Goal: Task Accomplishment & Management: Manage account settings

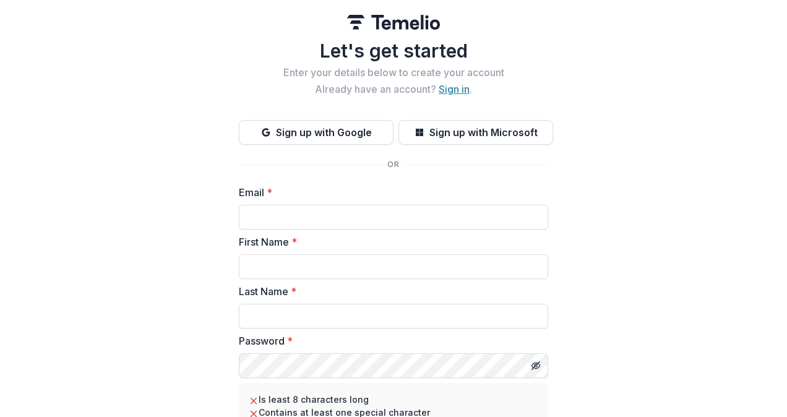
click at [456, 92] on link "Sign in" at bounding box center [454, 89] width 31 height 12
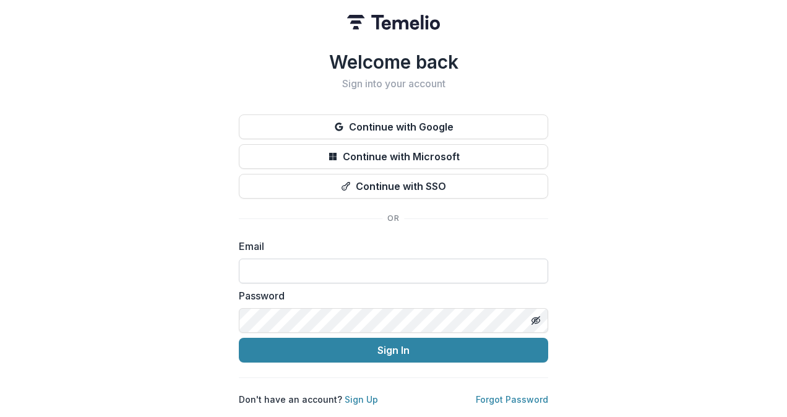
click at [384, 265] on input at bounding box center [393, 271] width 309 height 25
type input "**********"
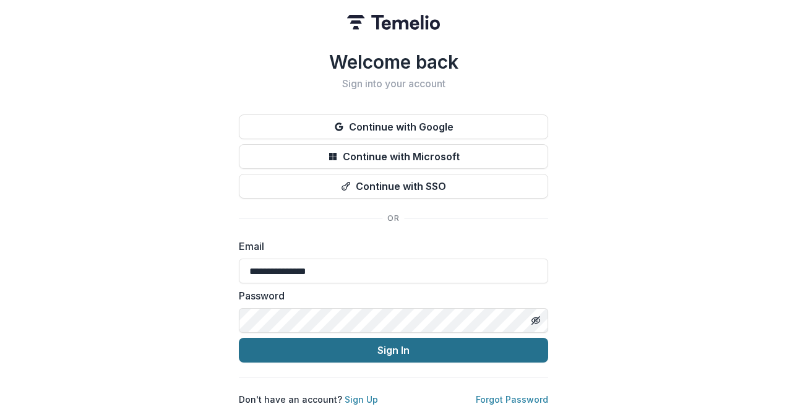
click at [401, 349] on button "Sign In" at bounding box center [393, 350] width 309 height 25
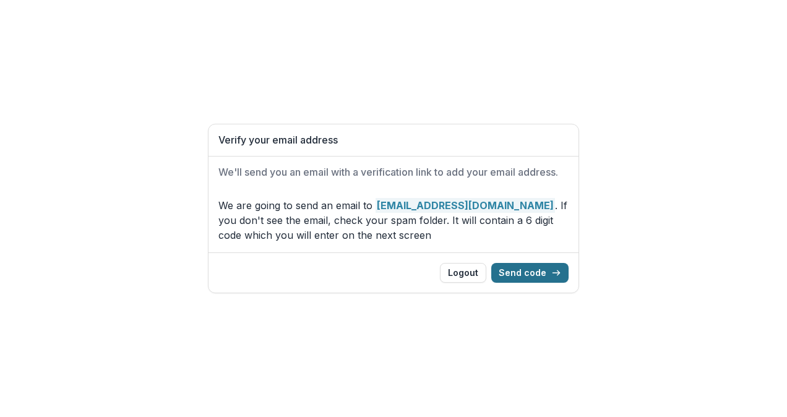
click at [536, 267] on button "Send code" at bounding box center [529, 273] width 77 height 20
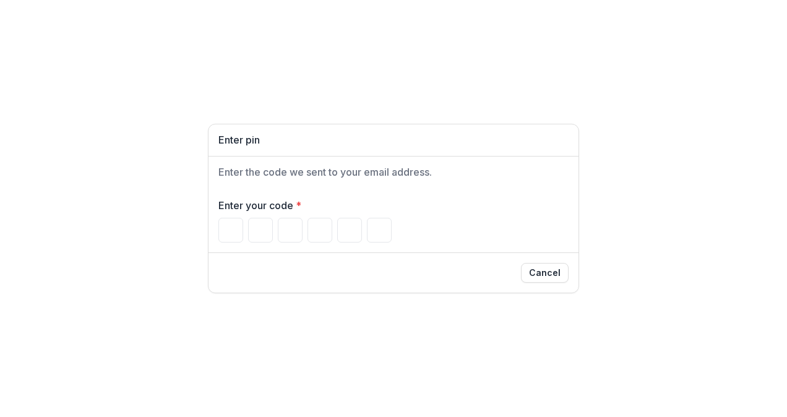
type input "*"
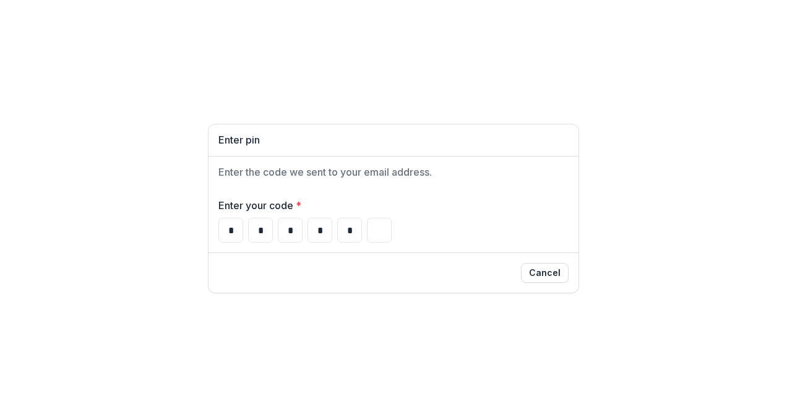
type input "*"
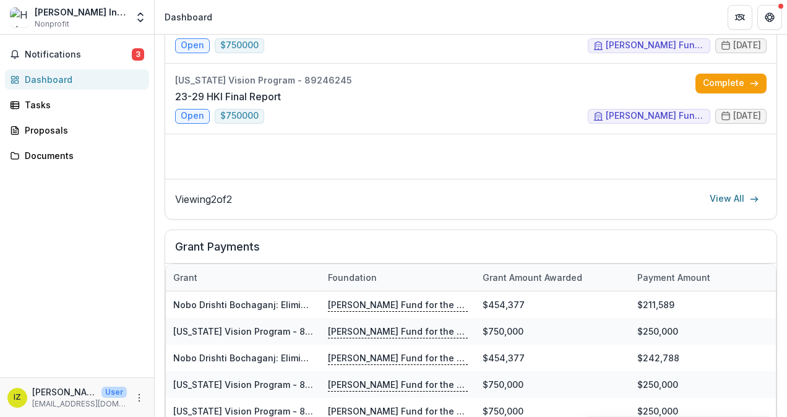
scroll to position [578, 0]
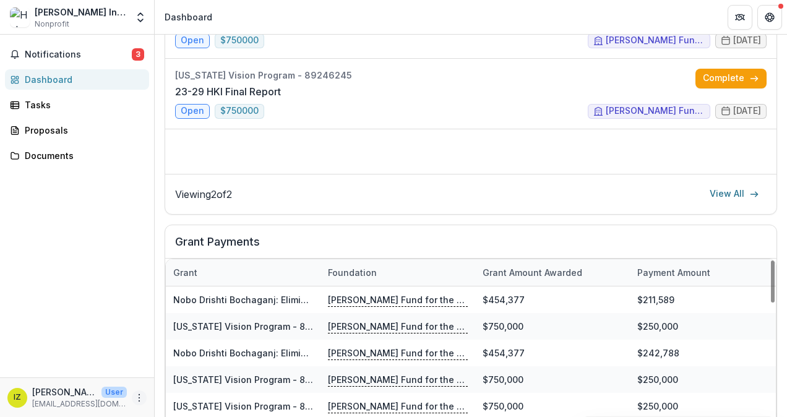
click at [140, 393] on icon "More" at bounding box center [139, 398] width 10 height 10
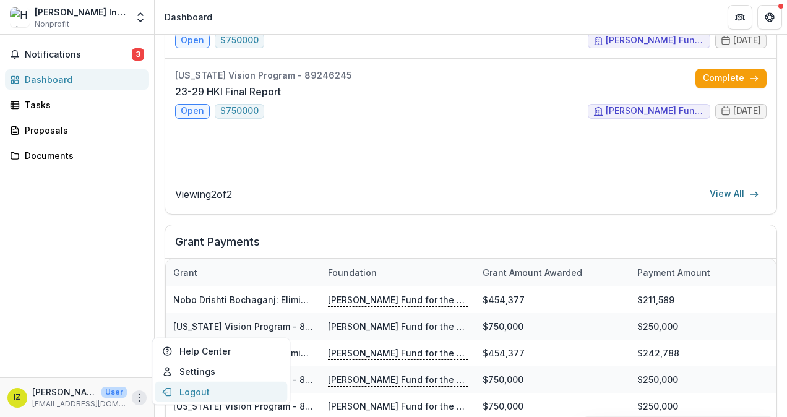
click at [183, 387] on button "Logout" at bounding box center [221, 392] width 132 height 20
